Goal: Find specific page/section: Find specific page/section

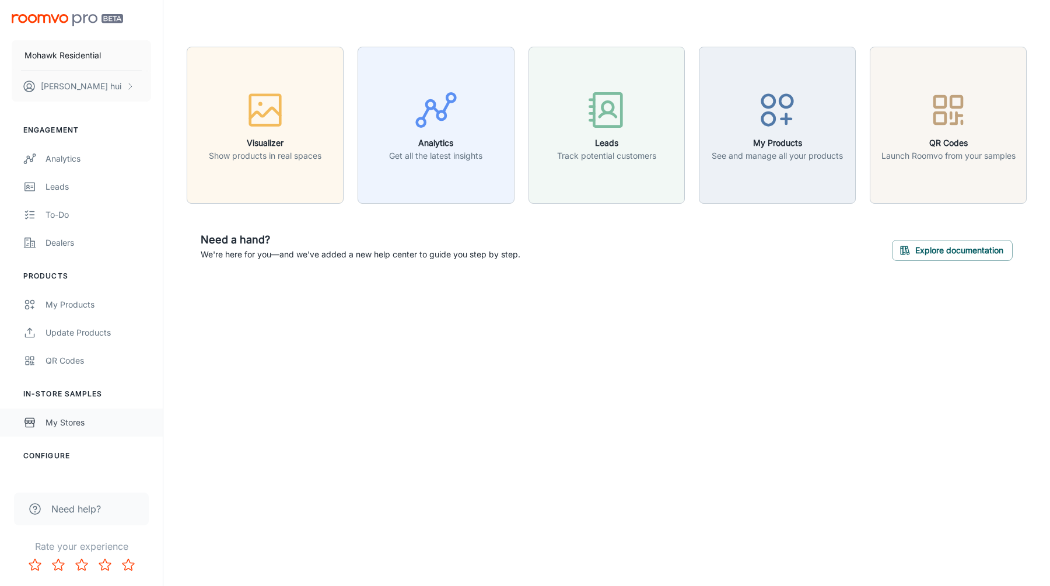
click at [78, 423] on div "My Stores" at bounding box center [99, 422] width 106 height 13
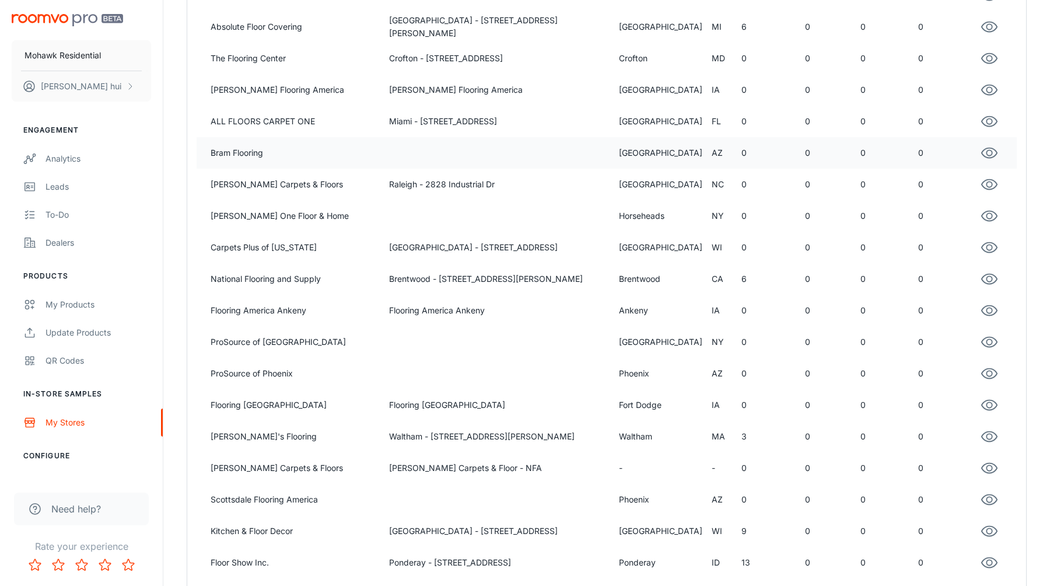
scroll to position [282, 0]
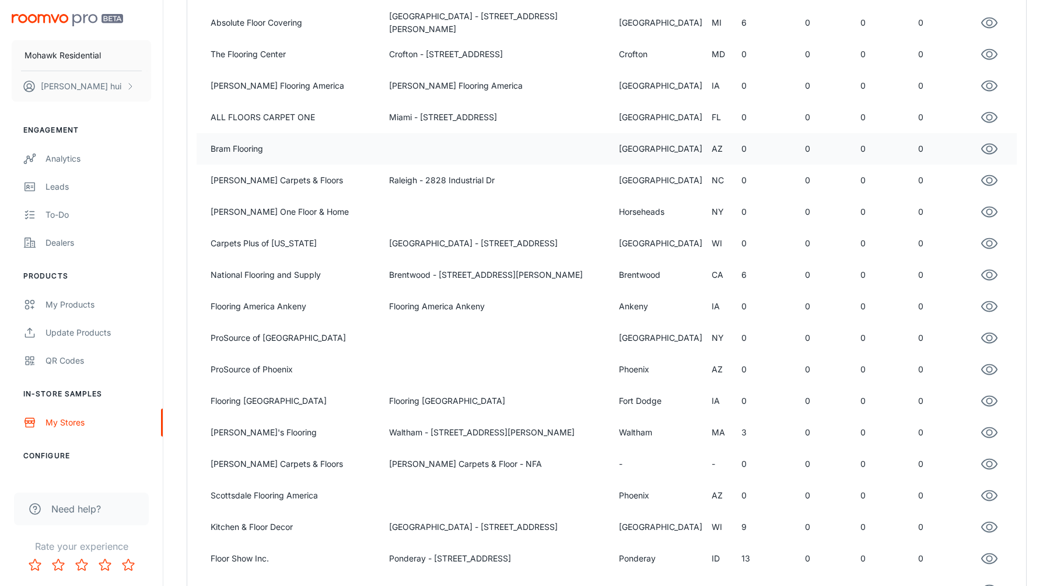
click at [418, 430] on td "Waltham - [STREET_ADDRESS][PERSON_NAME]" at bounding box center [498, 433] width 229 height 32
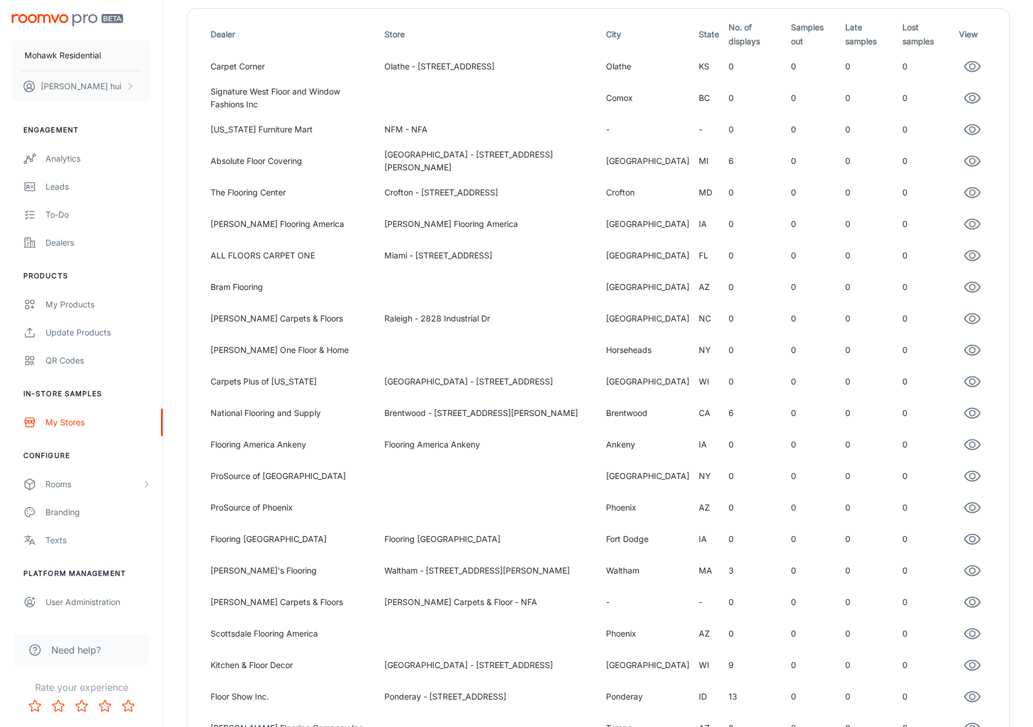
scroll to position [148, 0]
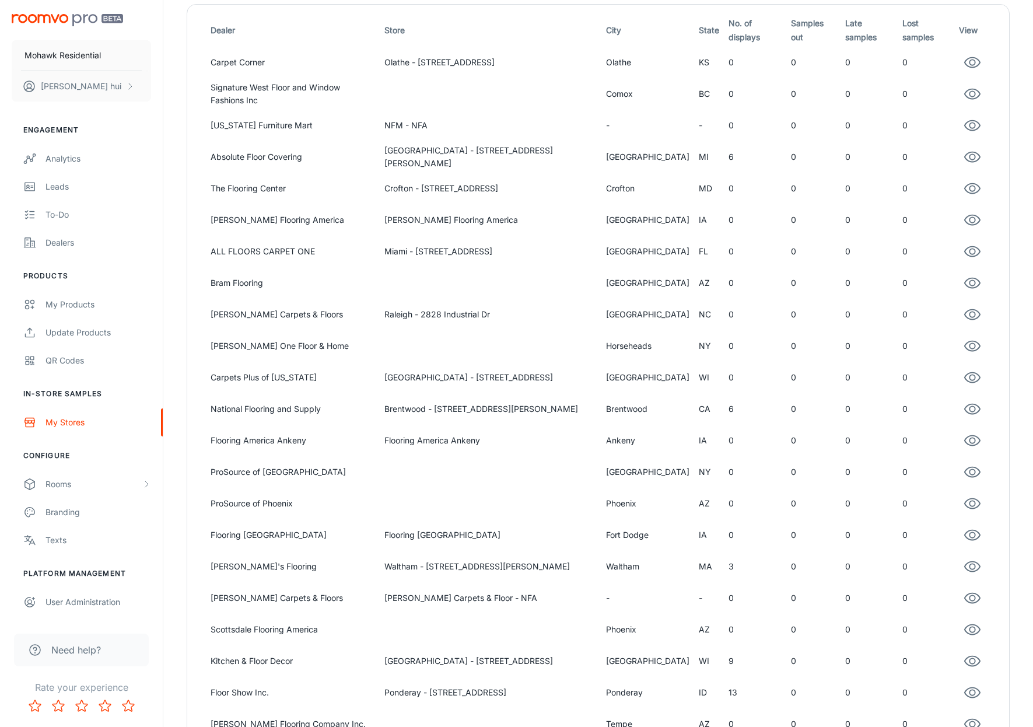
click at [601, 563] on td "Waltham - [STREET_ADDRESS][PERSON_NAME]" at bounding box center [491, 567] width 222 height 32
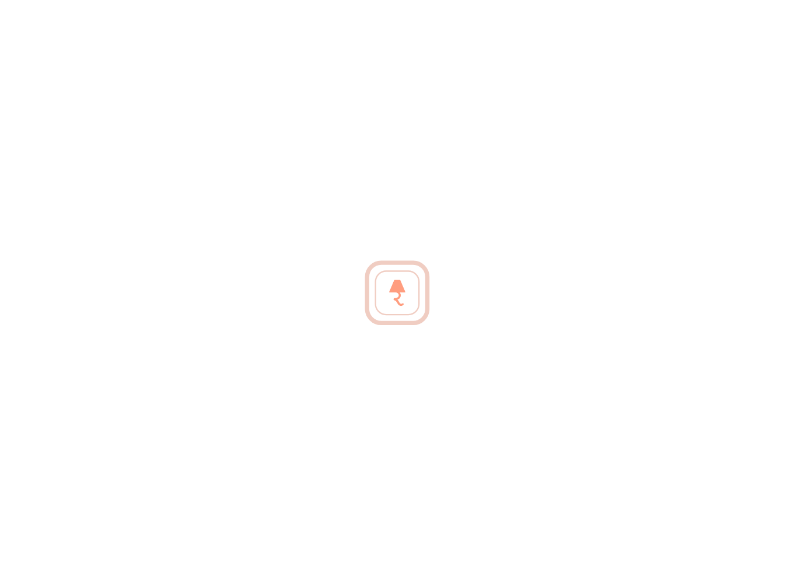
scroll to position [0, 0]
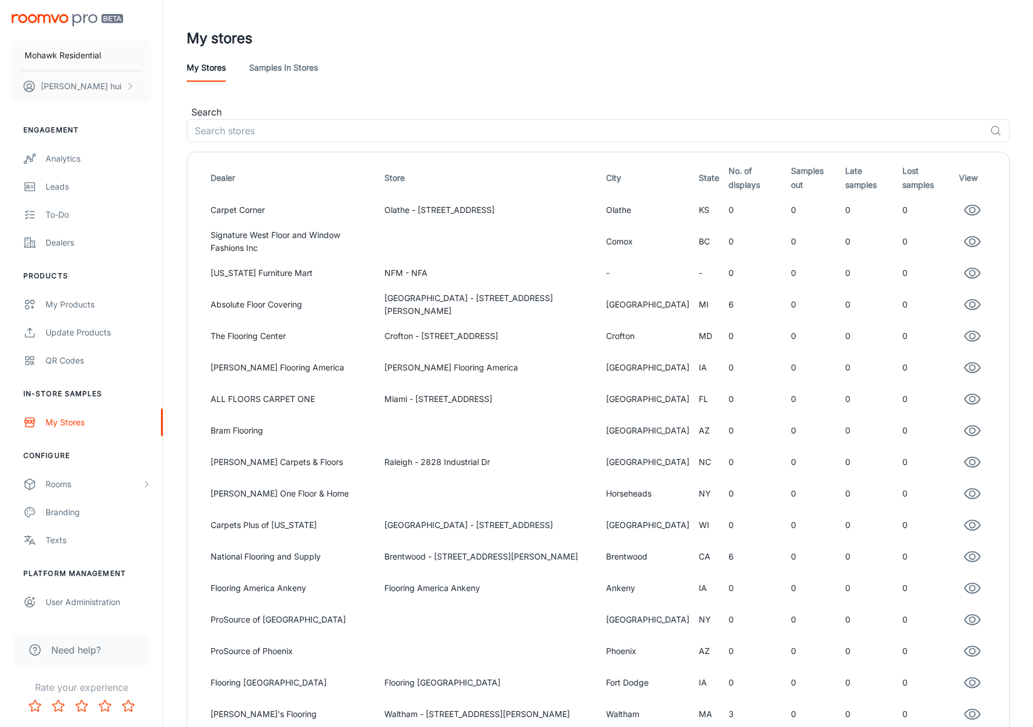
click at [930, 428] on td "0" at bounding box center [926, 431] width 57 height 32
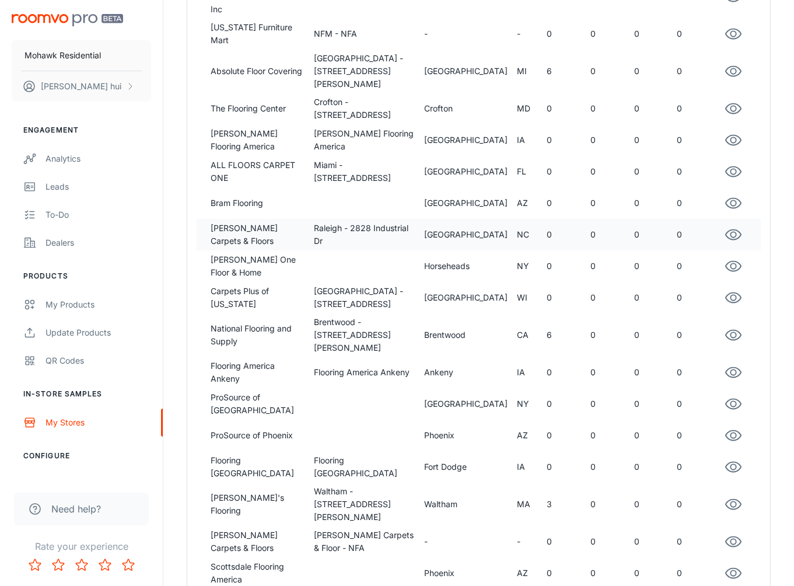
scroll to position [257, 0]
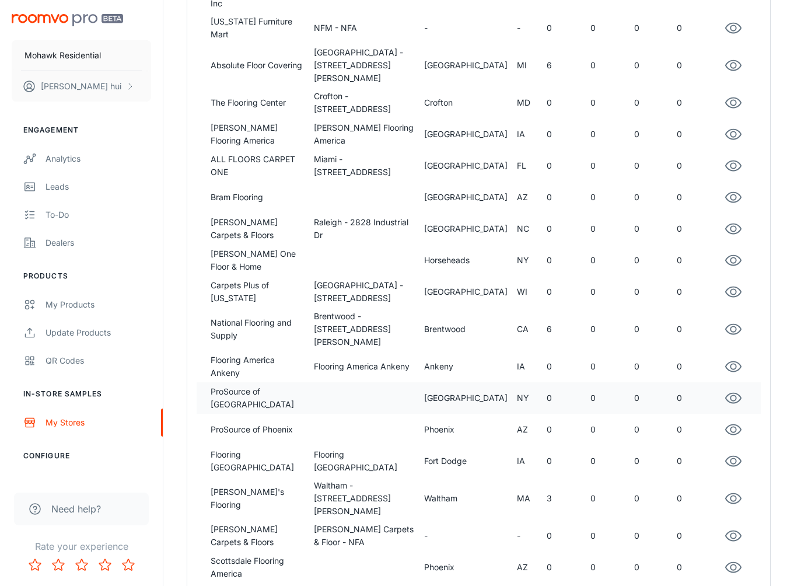
click at [651, 382] on td "0" at bounding box center [650, 398] width 43 height 32
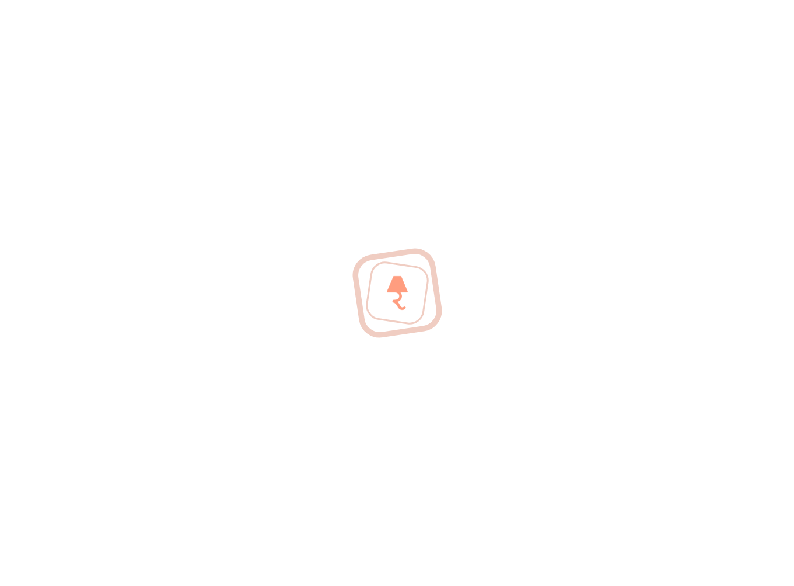
scroll to position [0, 0]
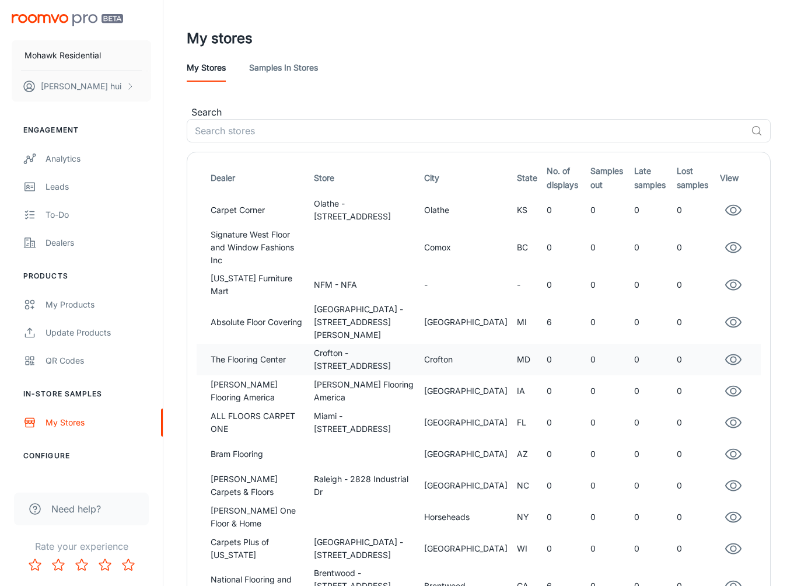
click at [737, 355] on icon "button" at bounding box center [733, 360] width 15 height 10
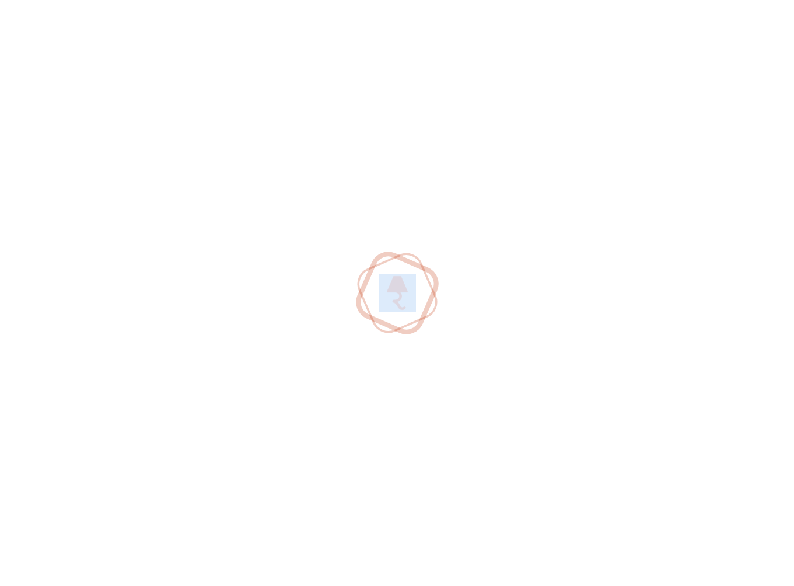
click at [737, 351] on div at bounding box center [397, 293] width 794 height 586
click at [772, 348] on div at bounding box center [397, 293] width 794 height 586
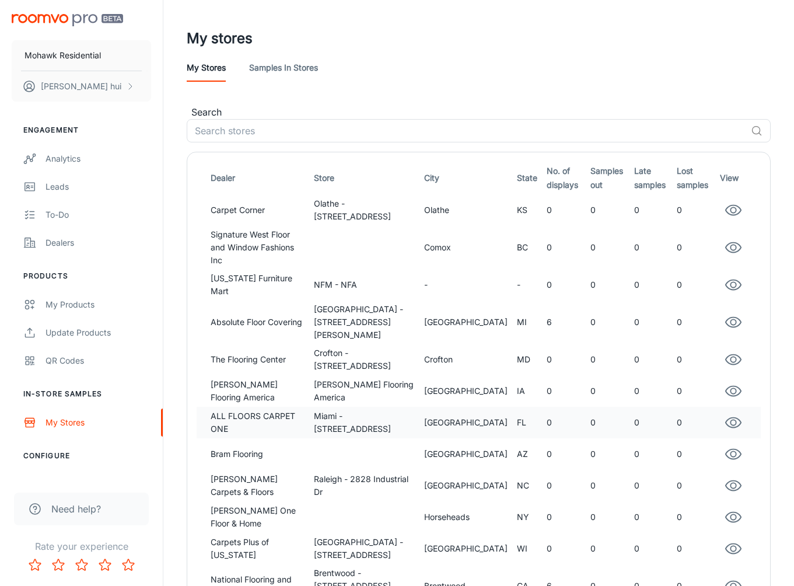
drag, startPoint x: 731, startPoint y: 354, endPoint x: 757, endPoint y: 414, distance: 65.6
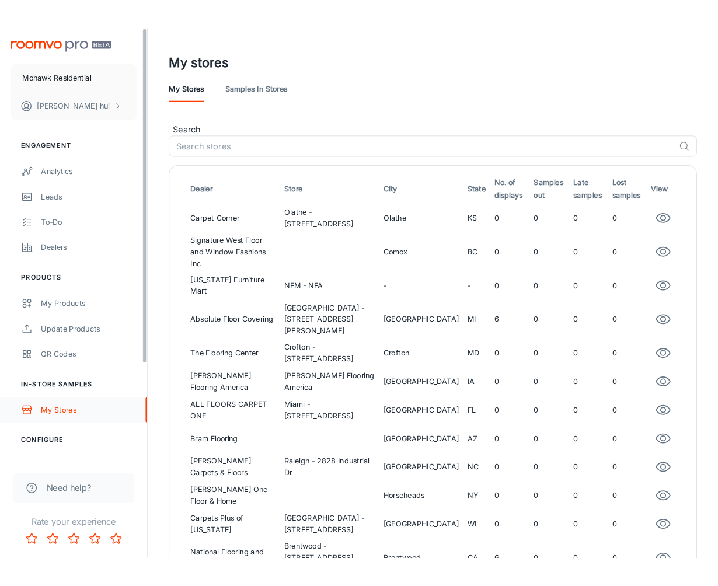
scroll to position [138, 0]
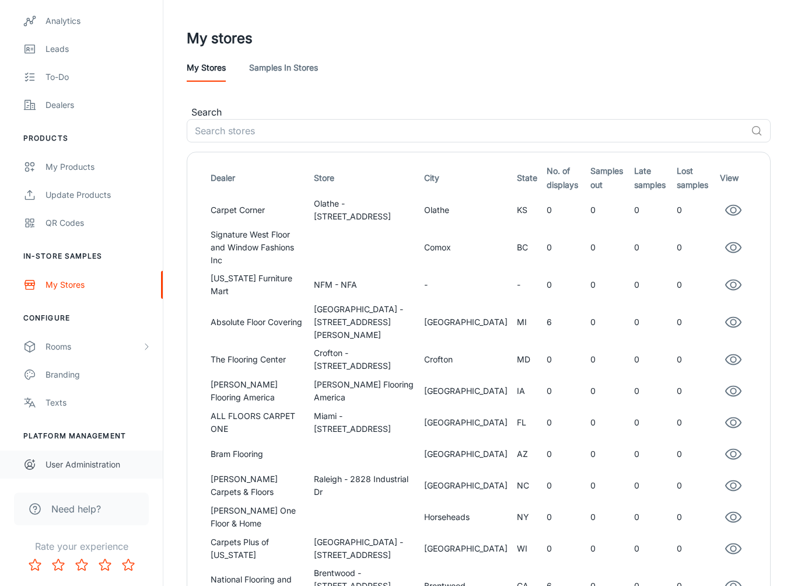
click at [79, 471] on link "User Administration" at bounding box center [81, 464] width 163 height 28
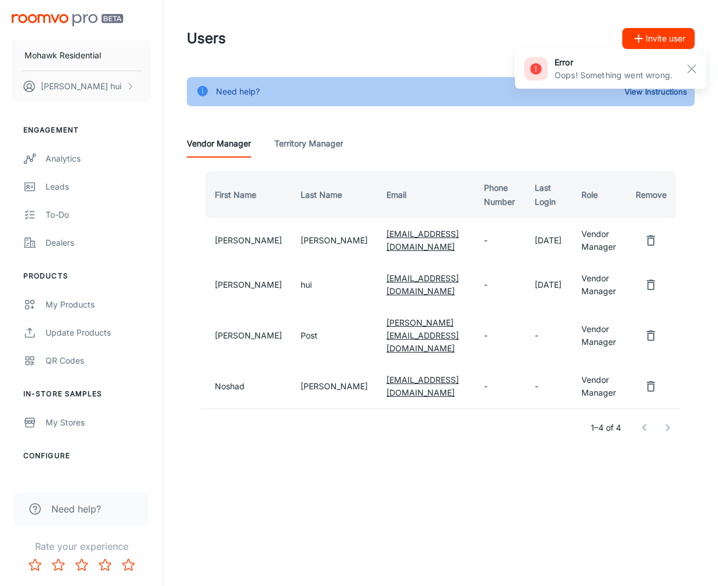
click at [61, 436] on div "Engagement Analytics Leads To-do Dealers Products My Products Update Products Q…" at bounding box center [81, 363] width 163 height 505
click at [71, 422] on div "My Stores" at bounding box center [99, 422] width 106 height 13
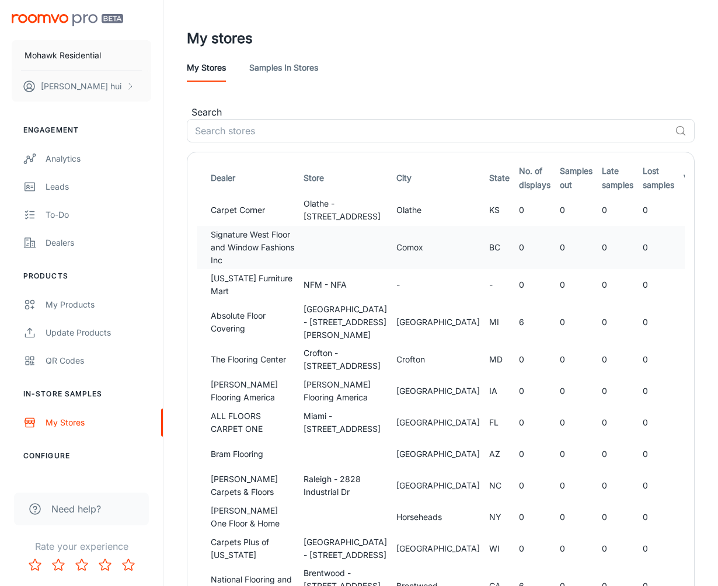
click at [484, 235] on td "BC" at bounding box center [499, 247] width 30 height 43
